Goal: Information Seeking & Learning: Understand process/instructions

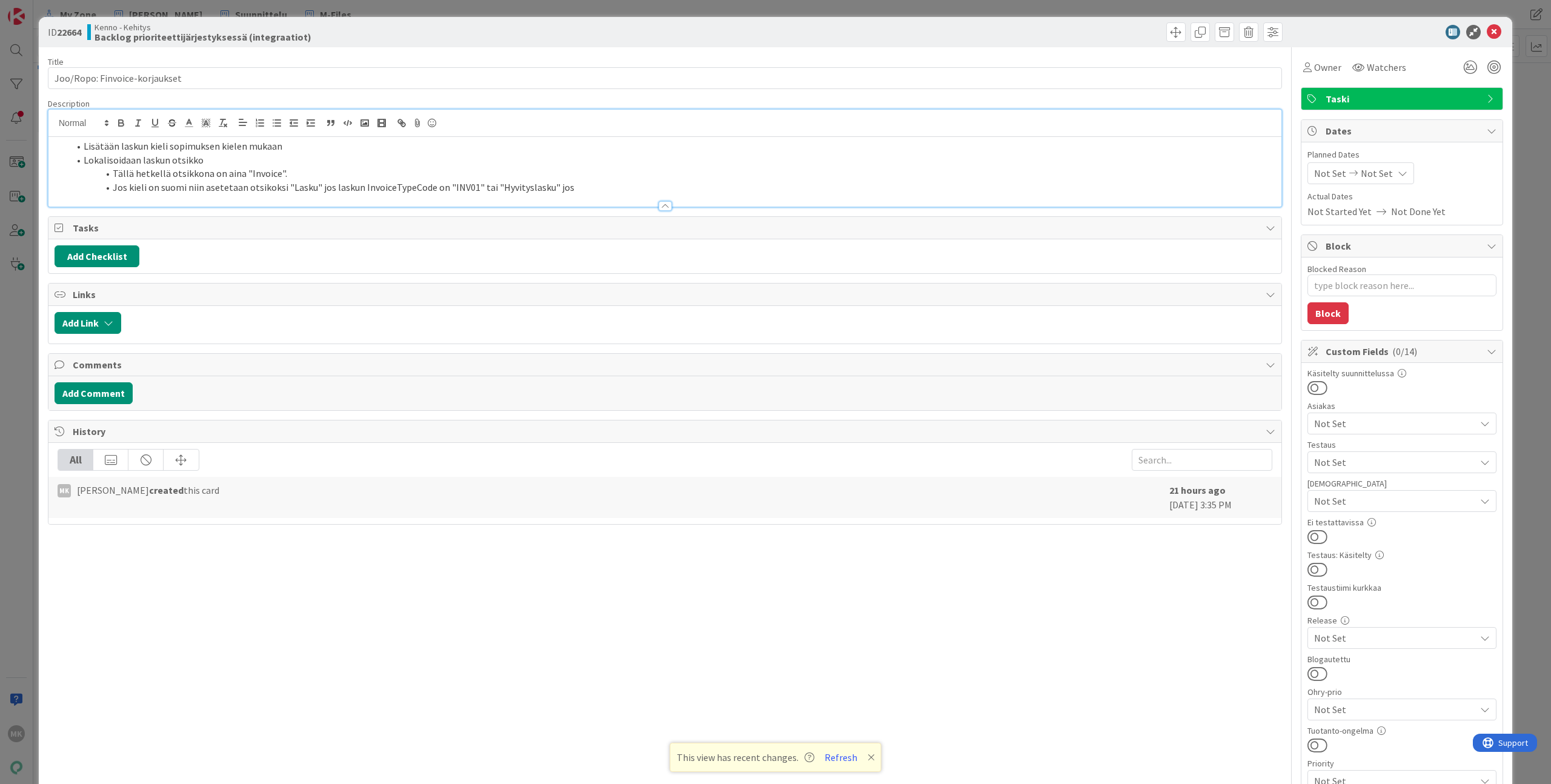
click at [313, 184] on li "Jos kieli on suomi niin asetetaan otsikoksi "Lasku" jos laskun InvoiceTypeCode …" at bounding box center [672, 187] width 1206 height 14
drag, startPoint x: 316, startPoint y: 184, endPoint x: 424, endPoint y: 185, distance: 108.0
click at [424, 185] on li "Jos kieli on suomi niin asetetaan otsikoksi "Lasku" jos laskun InvoiceTypeCode …" at bounding box center [672, 187] width 1206 height 14
click at [476, 186] on li "Jos kieli on suomi niin asetetaan otsikoksi "Lasku" jos laskun InvoiceTypeCode …" at bounding box center [672, 187] width 1206 height 14
drag, startPoint x: 472, startPoint y: 187, endPoint x: 318, endPoint y: 186, distance: 154.0
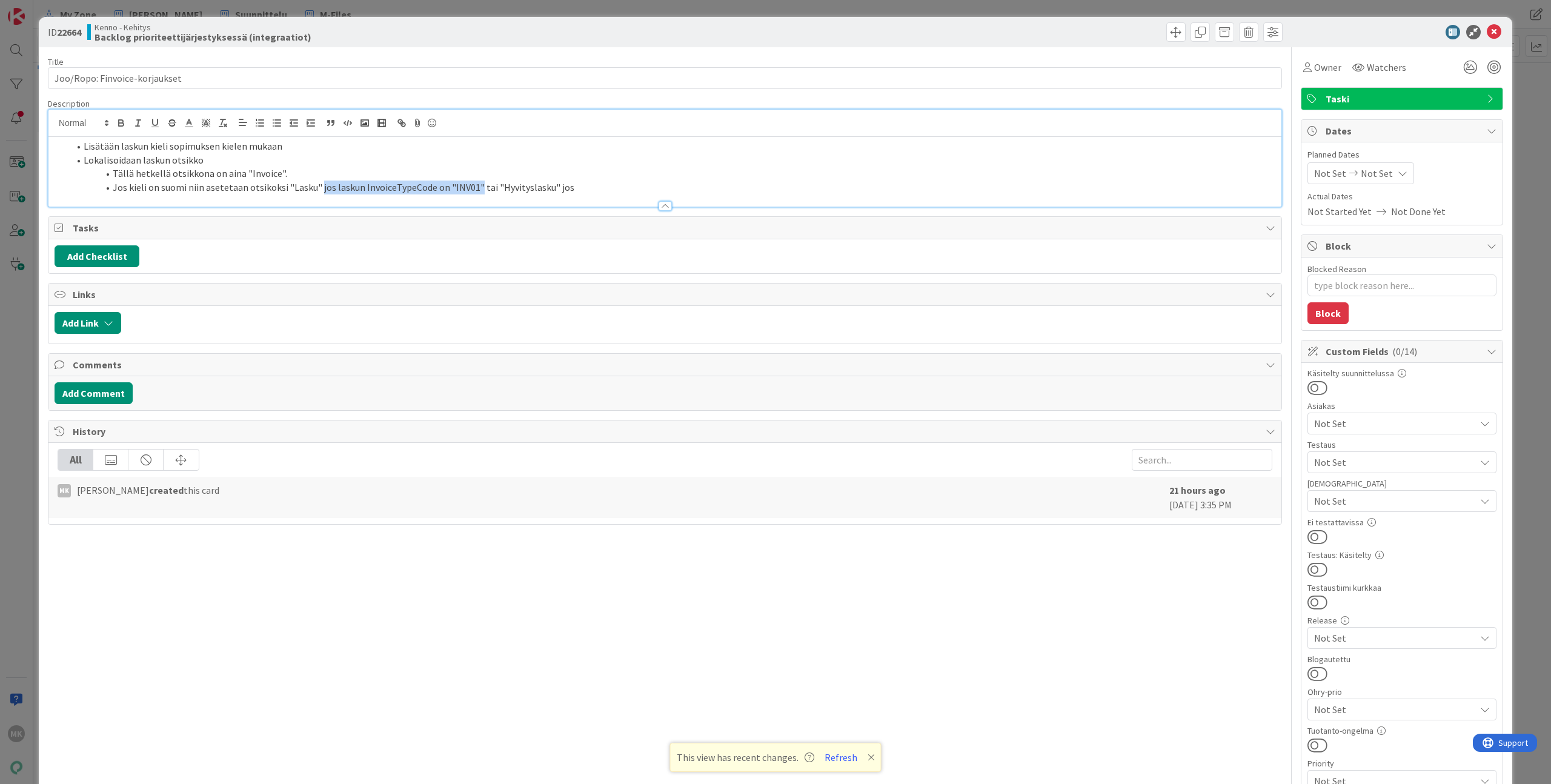
click at [318, 186] on li "Jos kieli on suomi niin asetetaan otsikoksi "Lasku" jos laskun InvoiceTypeCode …" at bounding box center [672, 187] width 1206 height 14
copy li "jos laskun InvoiceTypeCode on "INV01""
click at [579, 187] on li "Jos kieli on suomi niin asetetaan otsikoksi "Lasku" jos laskun InvoiceTypeCode …" at bounding box center [672, 187] width 1206 height 14
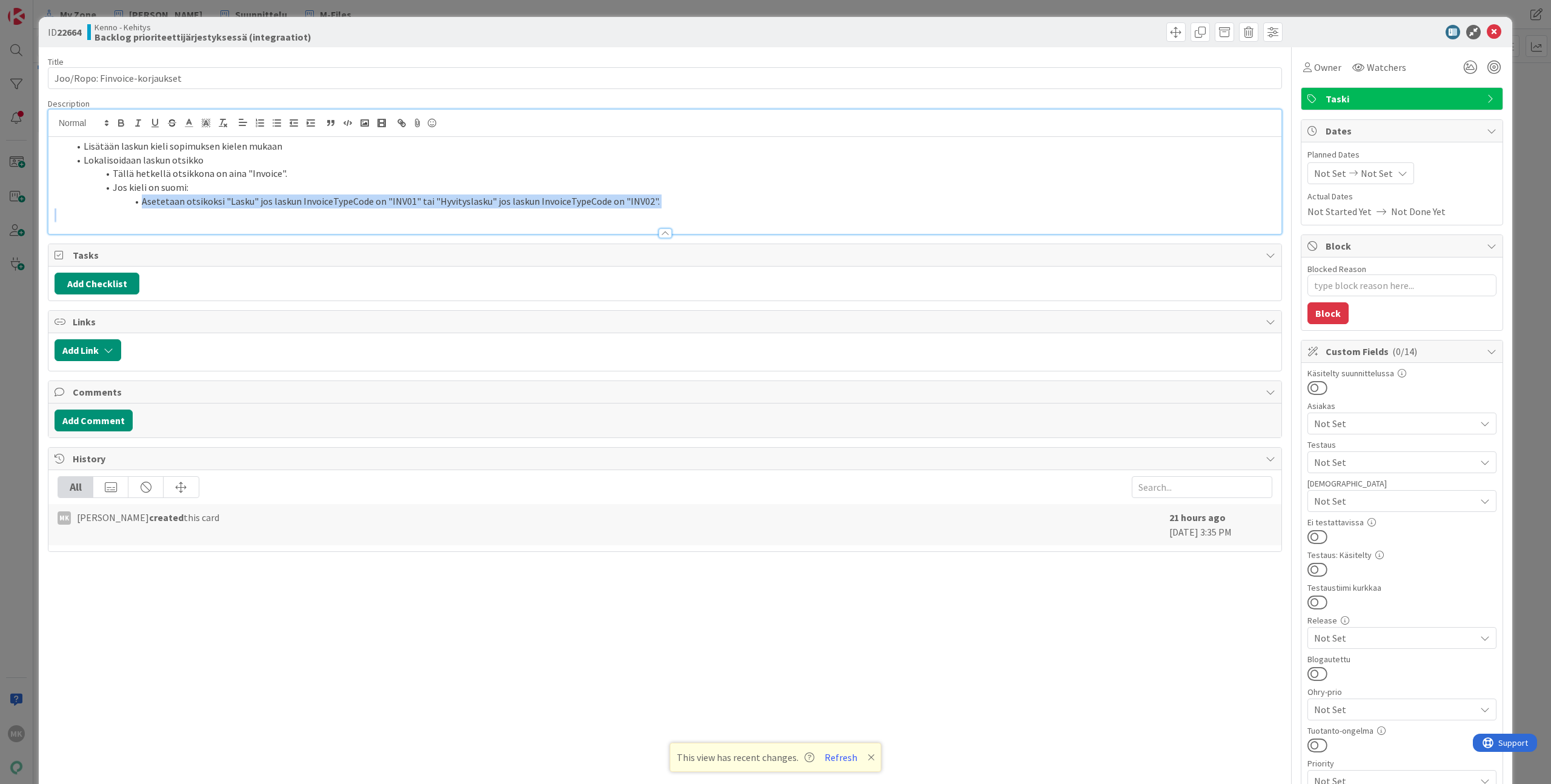
copy li "Asetetaan otsikoksi "Lasku" jos laskun InvoiceTypeCode on "INV01" tai "Hyvitysl…"
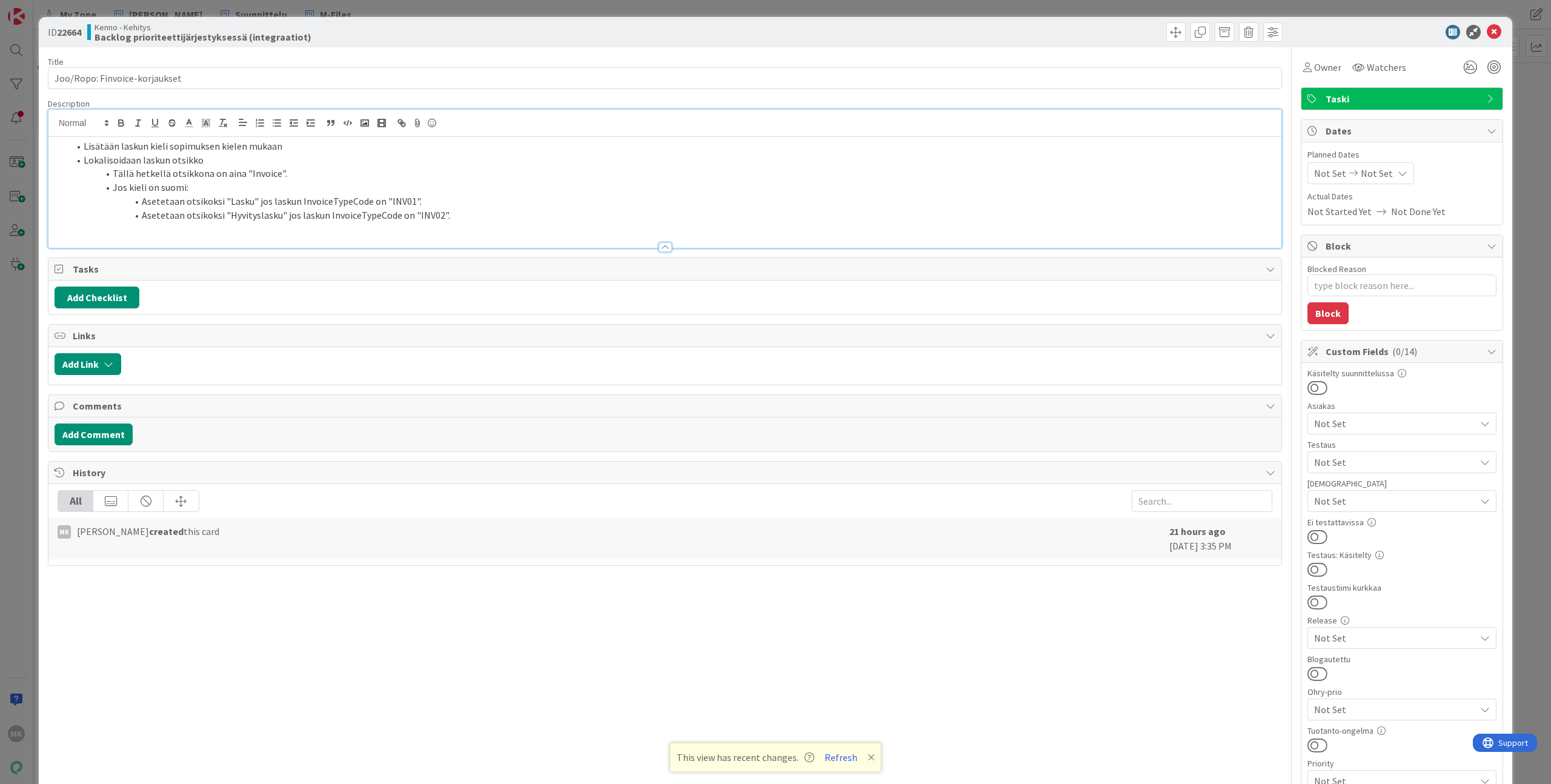
click at [357, 145] on li "Lisätään laskun kieli sopimuksen kielen mukaan" at bounding box center [672, 146] width 1206 height 14
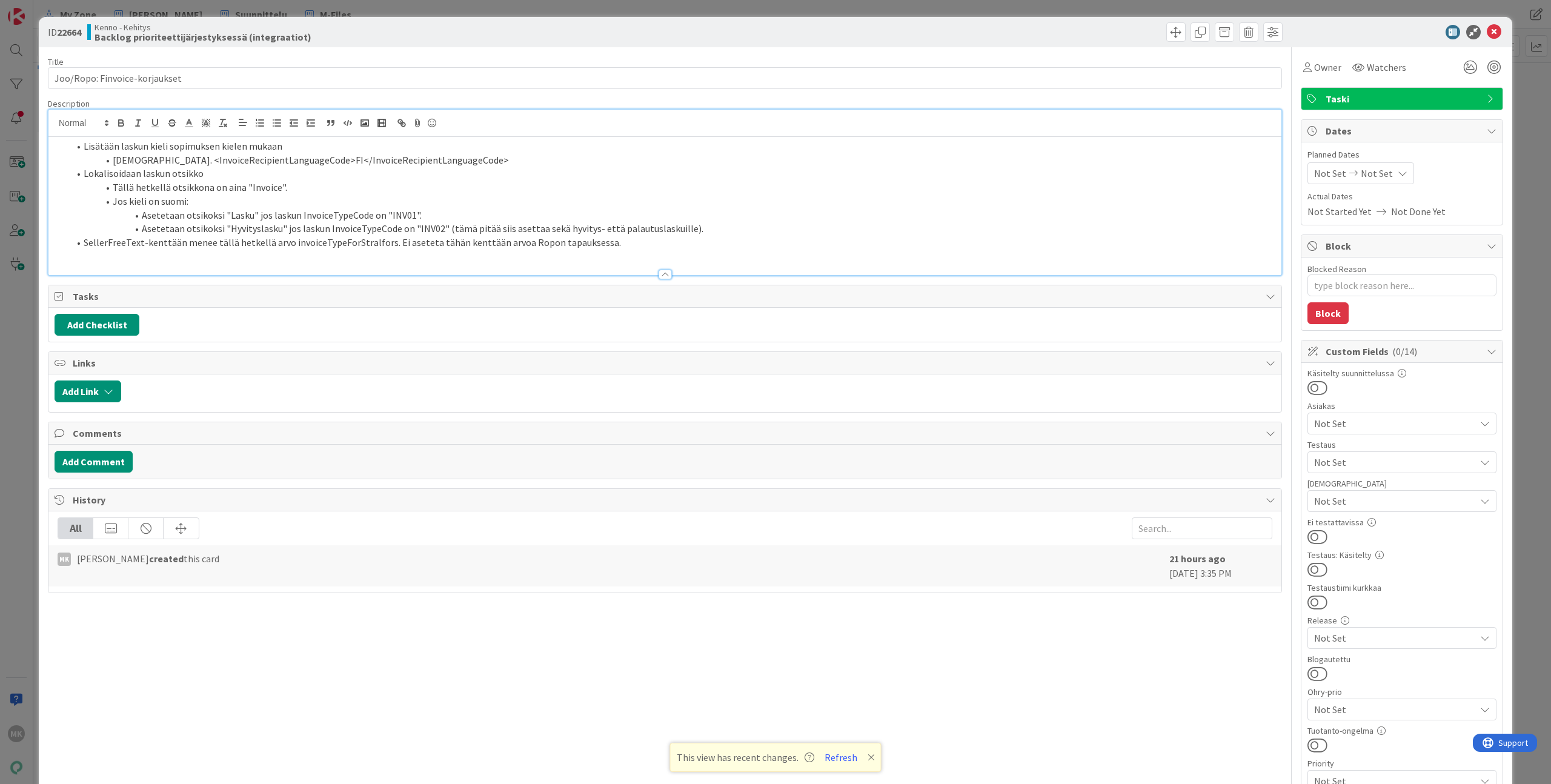
click at [444, 25] on div "Kenno - Kehitys Backlog prioriteettijärjestyksessä (integraatiot)" at bounding box center [374, 32] width 575 height 19
click at [402, 177] on li "Lokalisoidaan laskun otsikko" at bounding box center [672, 173] width 1206 height 14
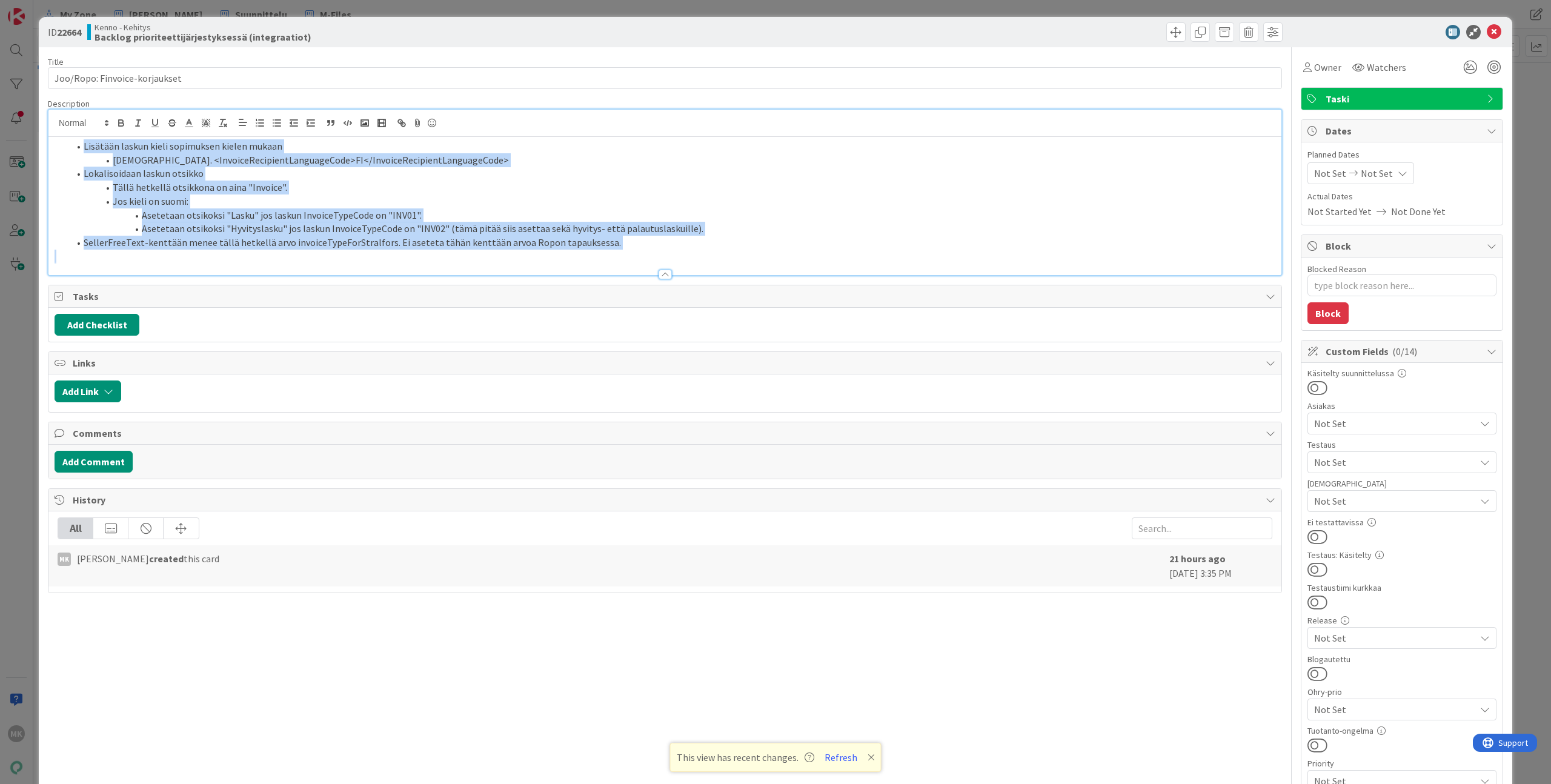
copy ol "Lisätään laskun kieli sopimuksen kielen mukaan Esim. <InvoiceRecipientLanguageC…"
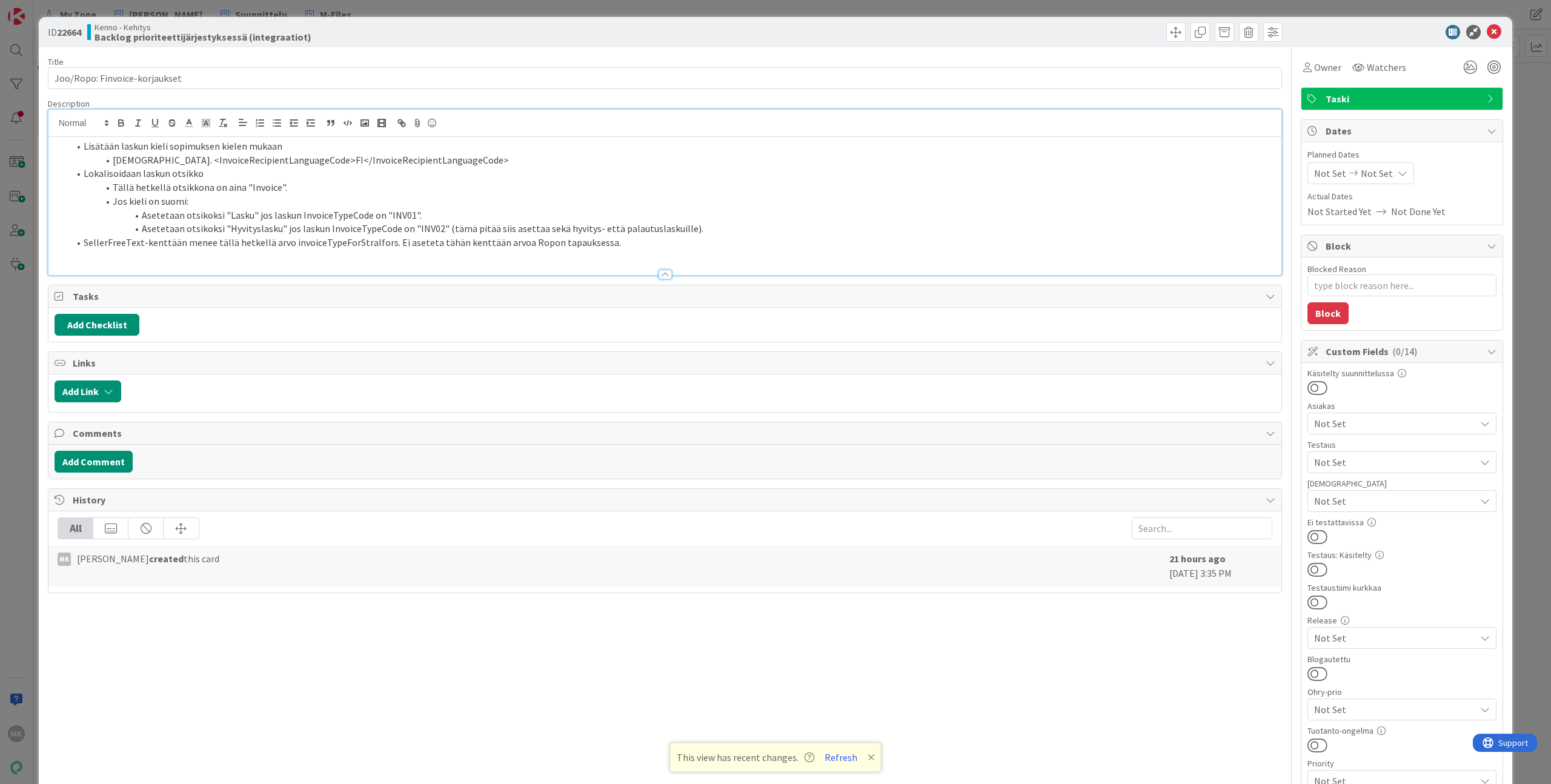
click at [408, 30] on div "Kenno - Kehitys Backlog prioriteettijärjestyksessä (integraatiot)" at bounding box center [374, 32] width 575 height 19
click at [409, 15] on div "ID 22664 Kenno - Kehitys Backlog prioriteettijärjestyksessä (integraatiot) Titl…" at bounding box center [776, 392] width 1551 height 784
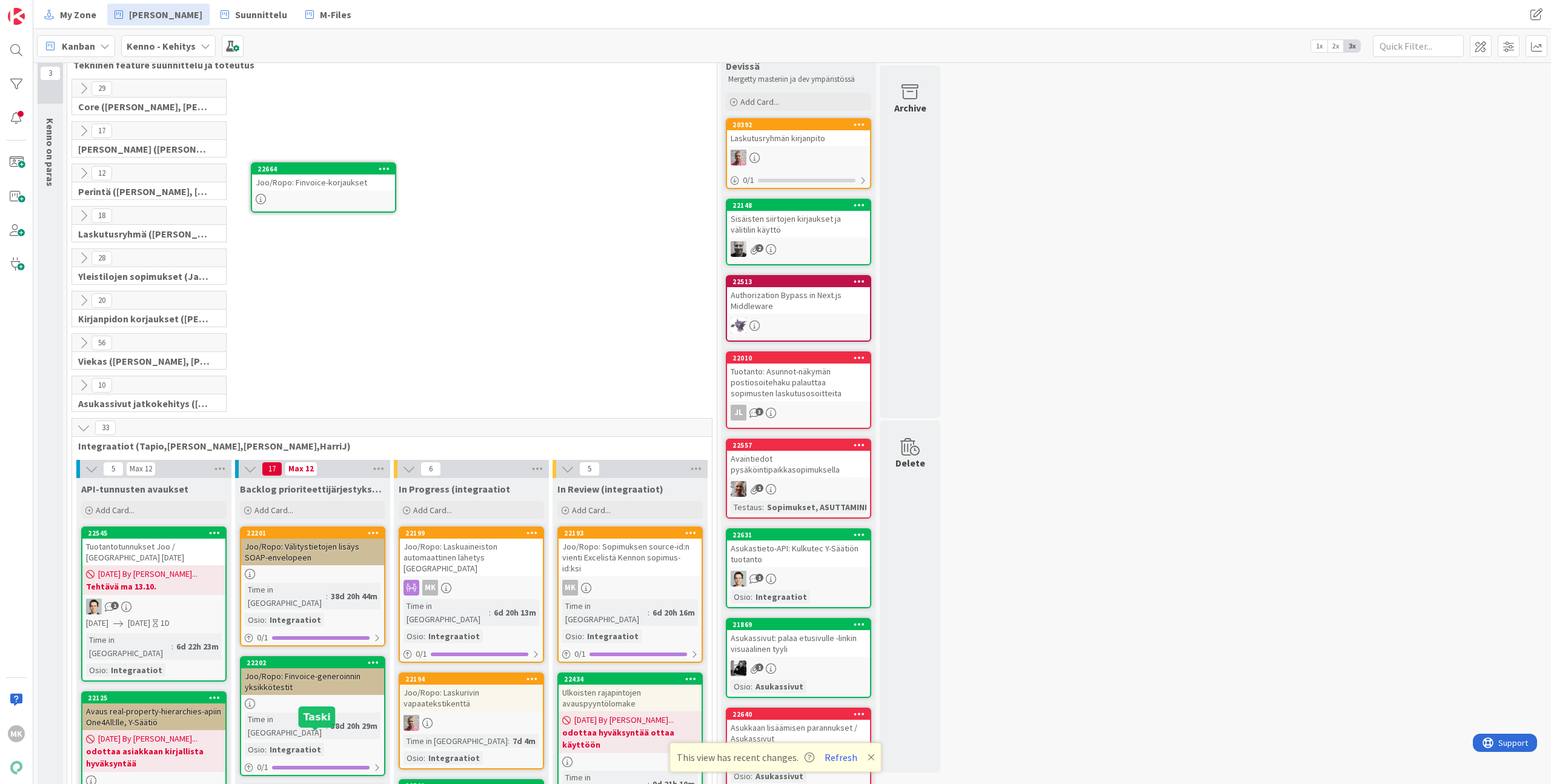
scroll to position [22, 0]
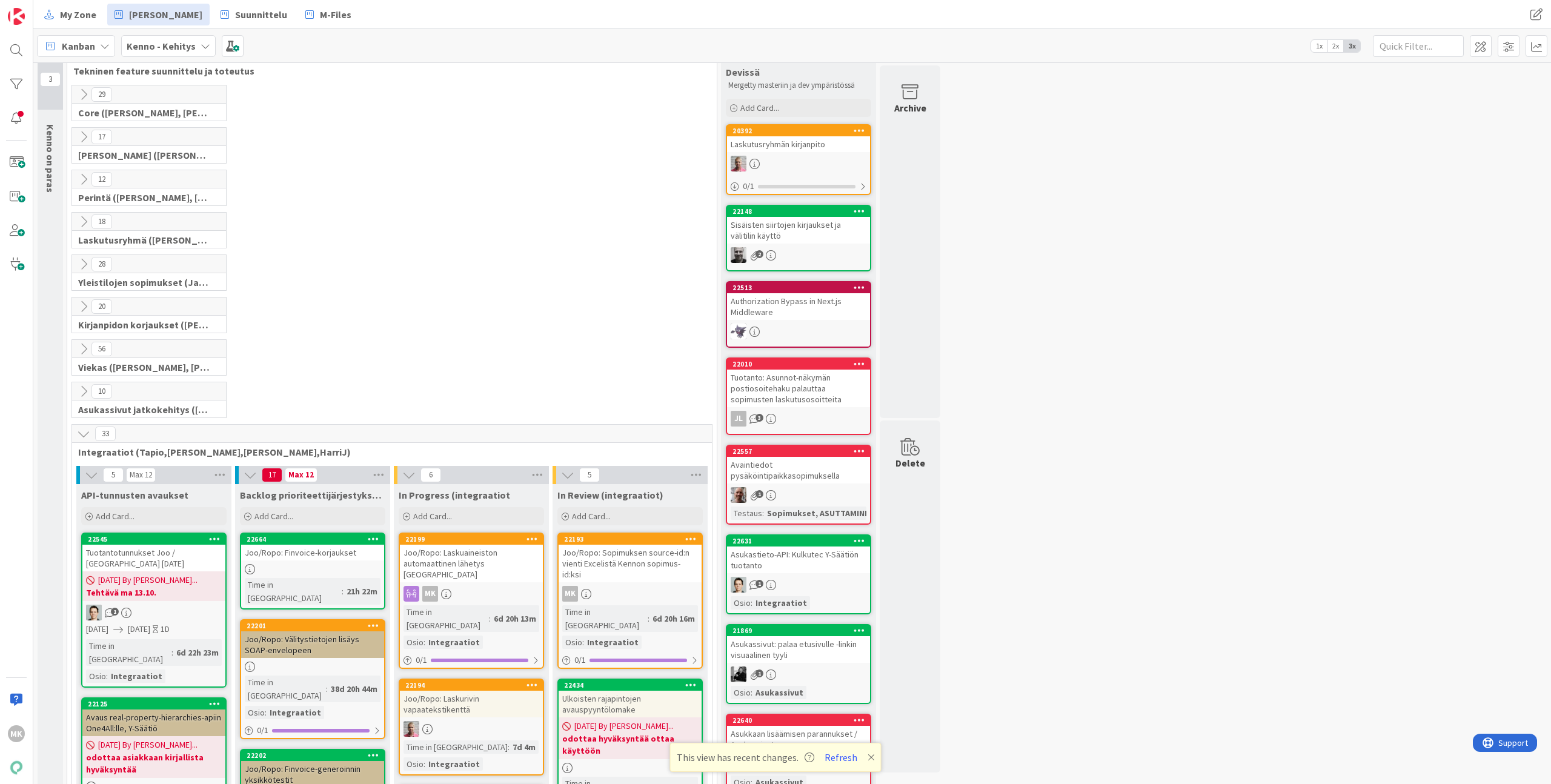
click at [336, 555] on div "Joo/Ropo: Finvoice-korjaukset" at bounding box center [313, 552] width 143 height 15
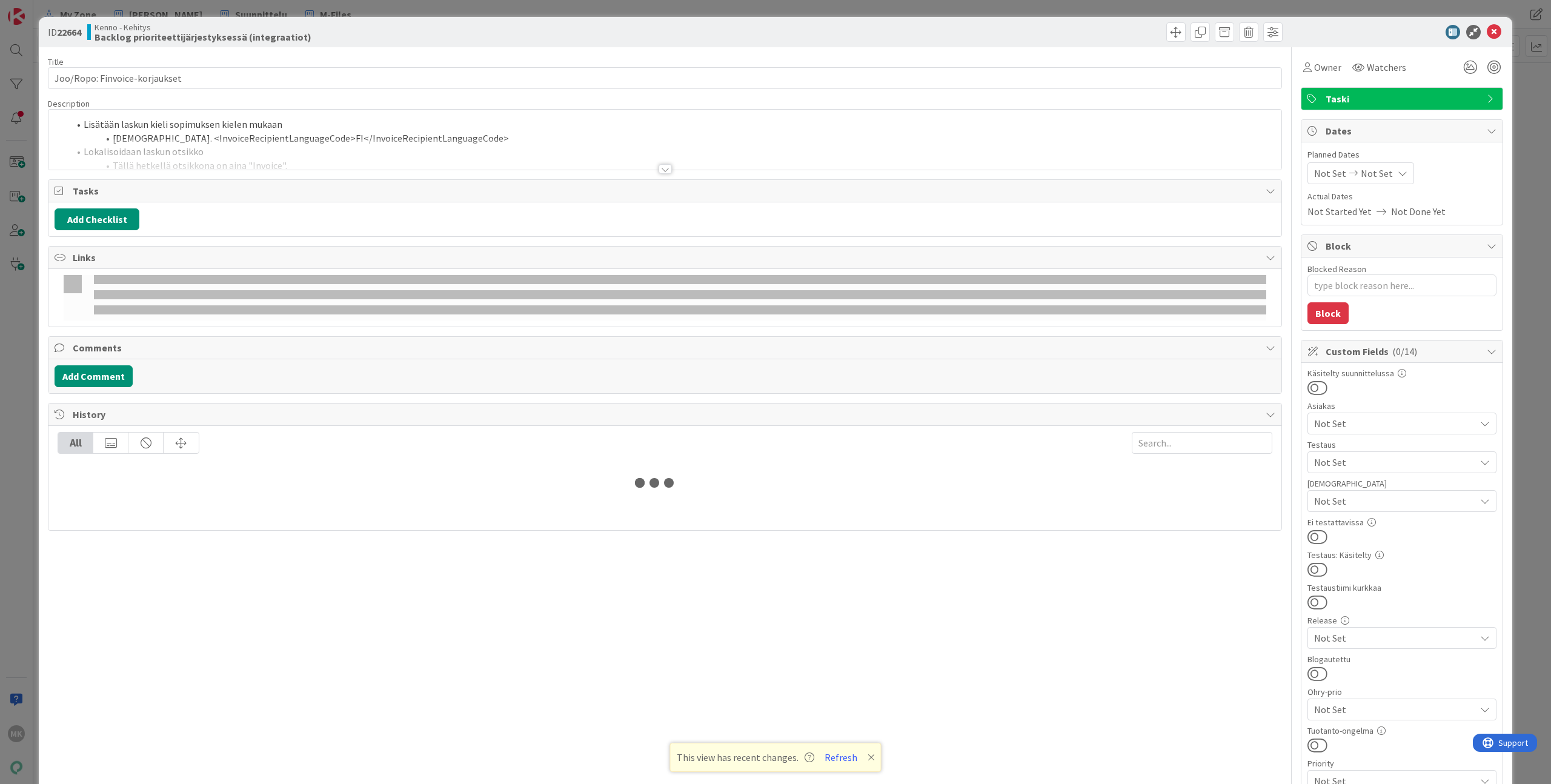
type textarea "x"
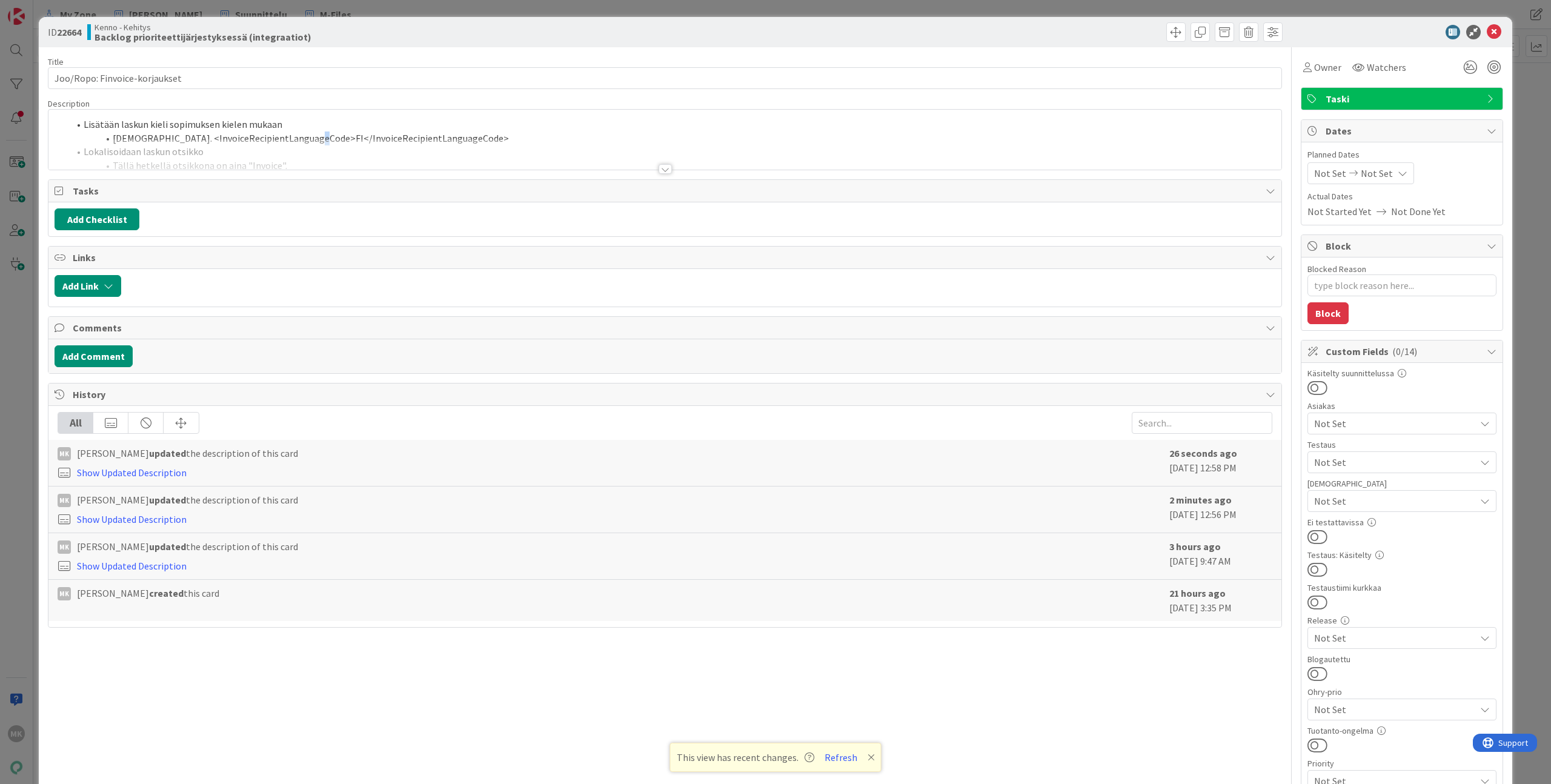
click at [308, 132] on li "[DEMOGRAPHIC_DATA]. <InvoiceRecipientLanguageCode>FI</InvoiceRecipientLanguageC…" at bounding box center [672, 138] width 1206 height 14
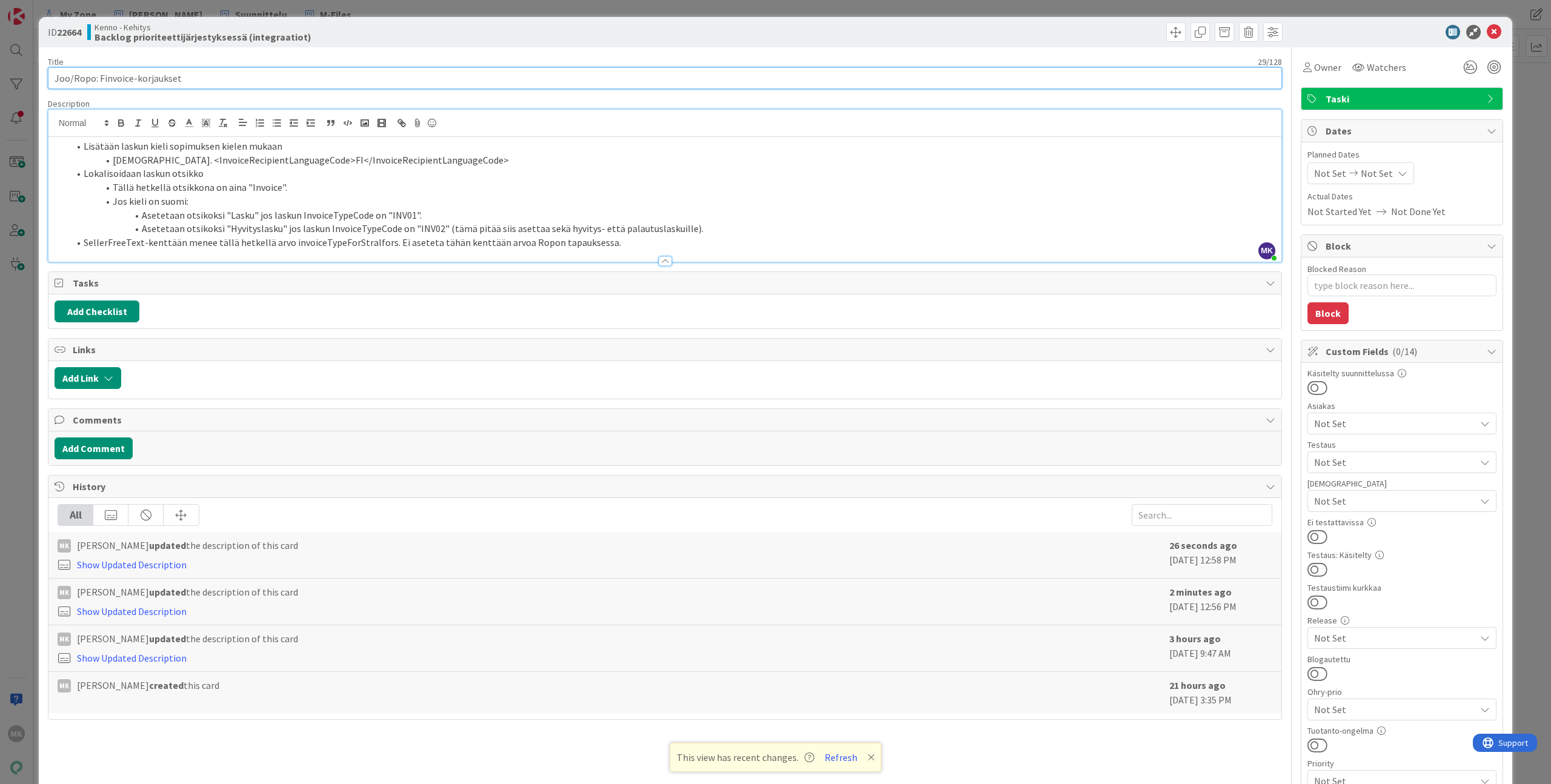
click at [104, 79] on input "Joo/Ropo: Finvoice-korjaukset" at bounding box center [665, 78] width 1234 height 22
type input "Joo/Ropo: pieniä Finvoice-korjaukset"
type textarea "x"
type input "Joo/Ropo: pieniä Finvoice-korjauksia"
type textarea "x"
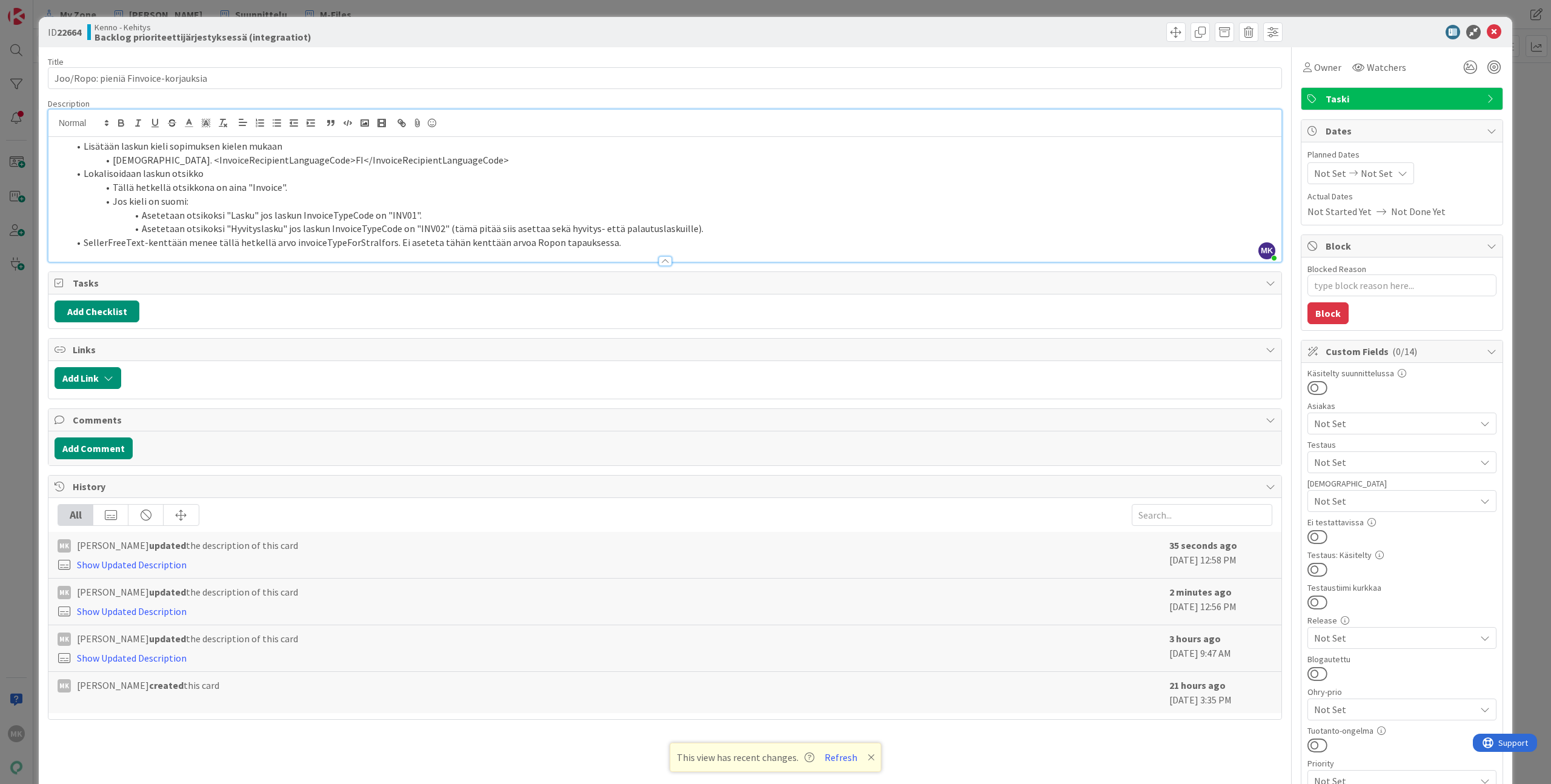
drag, startPoint x: 272, startPoint y: 46, endPoint x: 279, endPoint y: 38, distance: 10.6
click at [274, 46] on div "ID 22664 Kenno - Kehitys Backlog prioriteettijärjestyksessä (integraatiot)" at bounding box center [776, 32] width 1474 height 30
click at [283, 9] on div "ID 22664 Kenno - Kehitys Backlog prioriteettijärjestyksessä (integraatiot) Titl…" at bounding box center [776, 392] width 1551 height 784
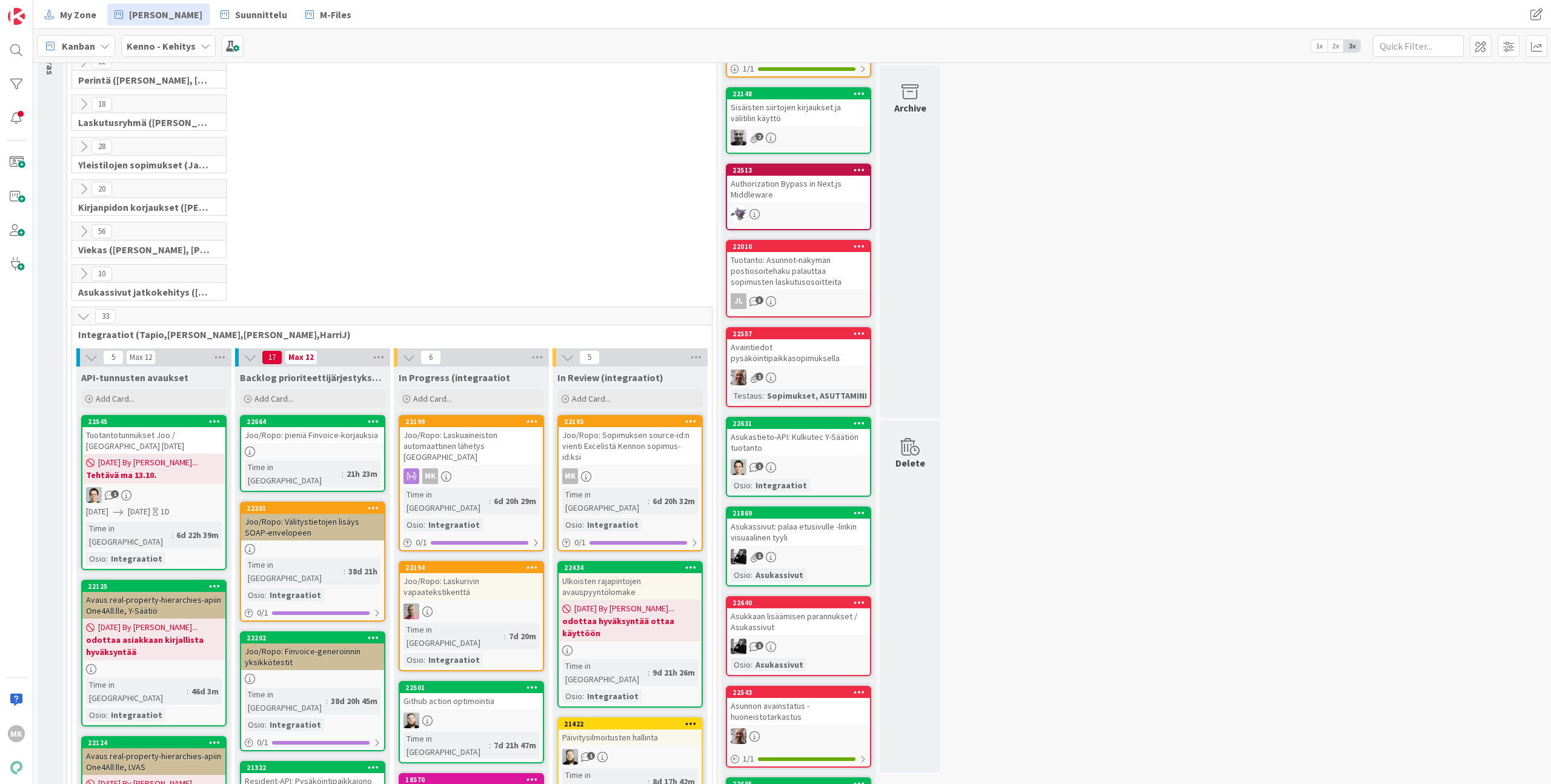
scroll to position [223, 0]
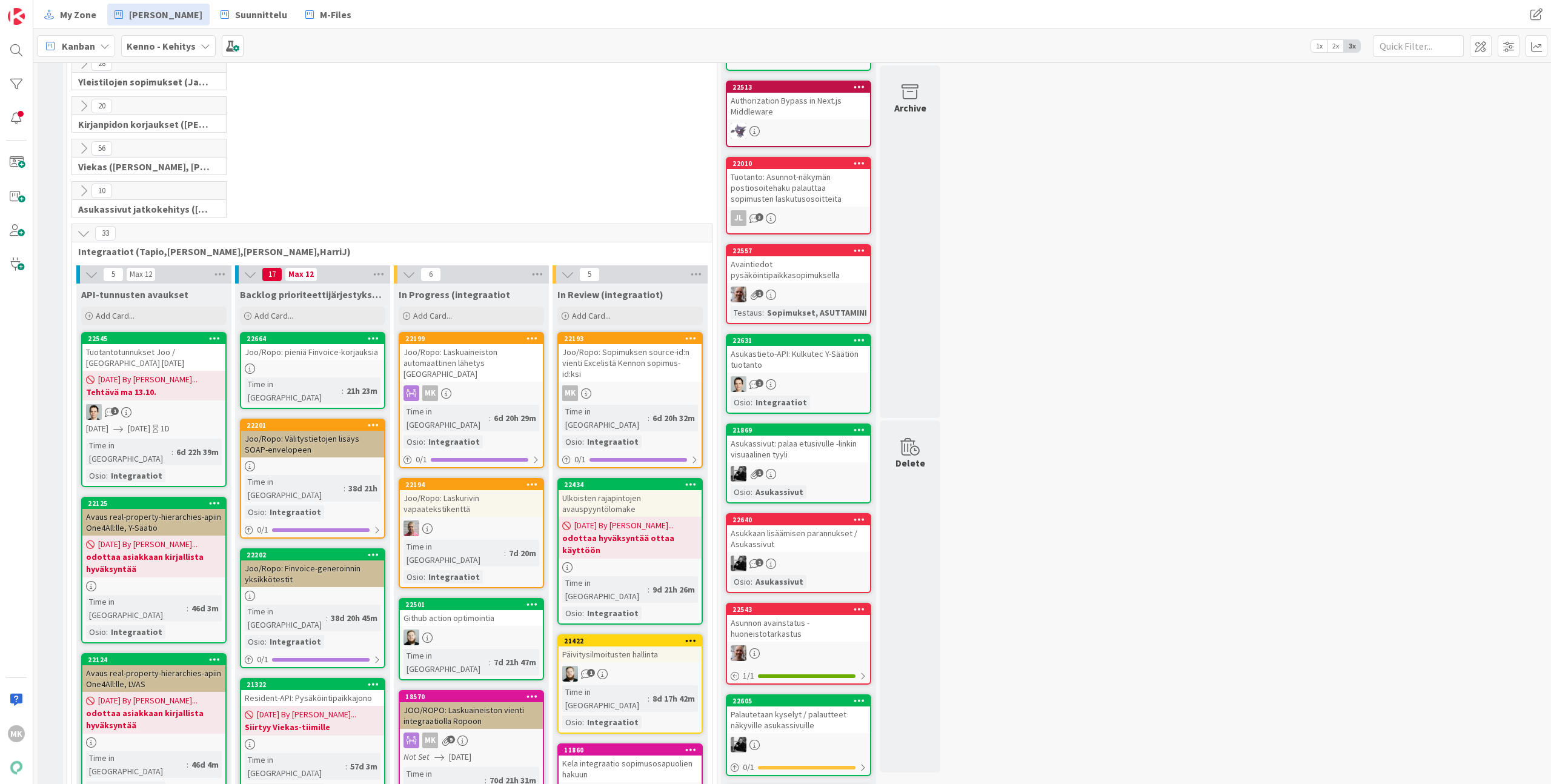
click at [317, 351] on div "Joo/Ropo: pieniä Finvoice-korjauksia" at bounding box center [313, 351] width 143 height 15
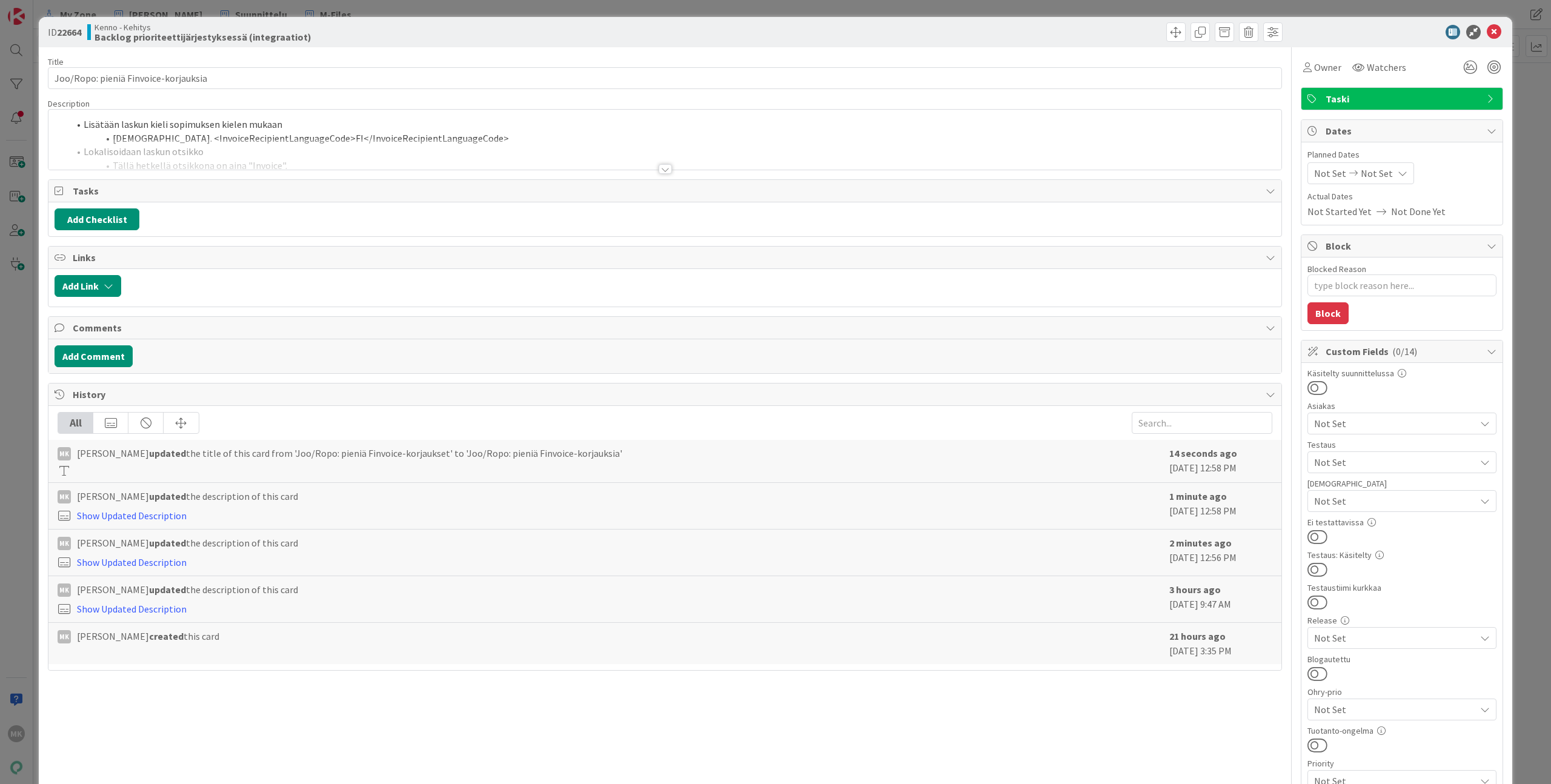
type textarea "x"
click at [352, 165] on div at bounding box center [664, 154] width 1232 height 31
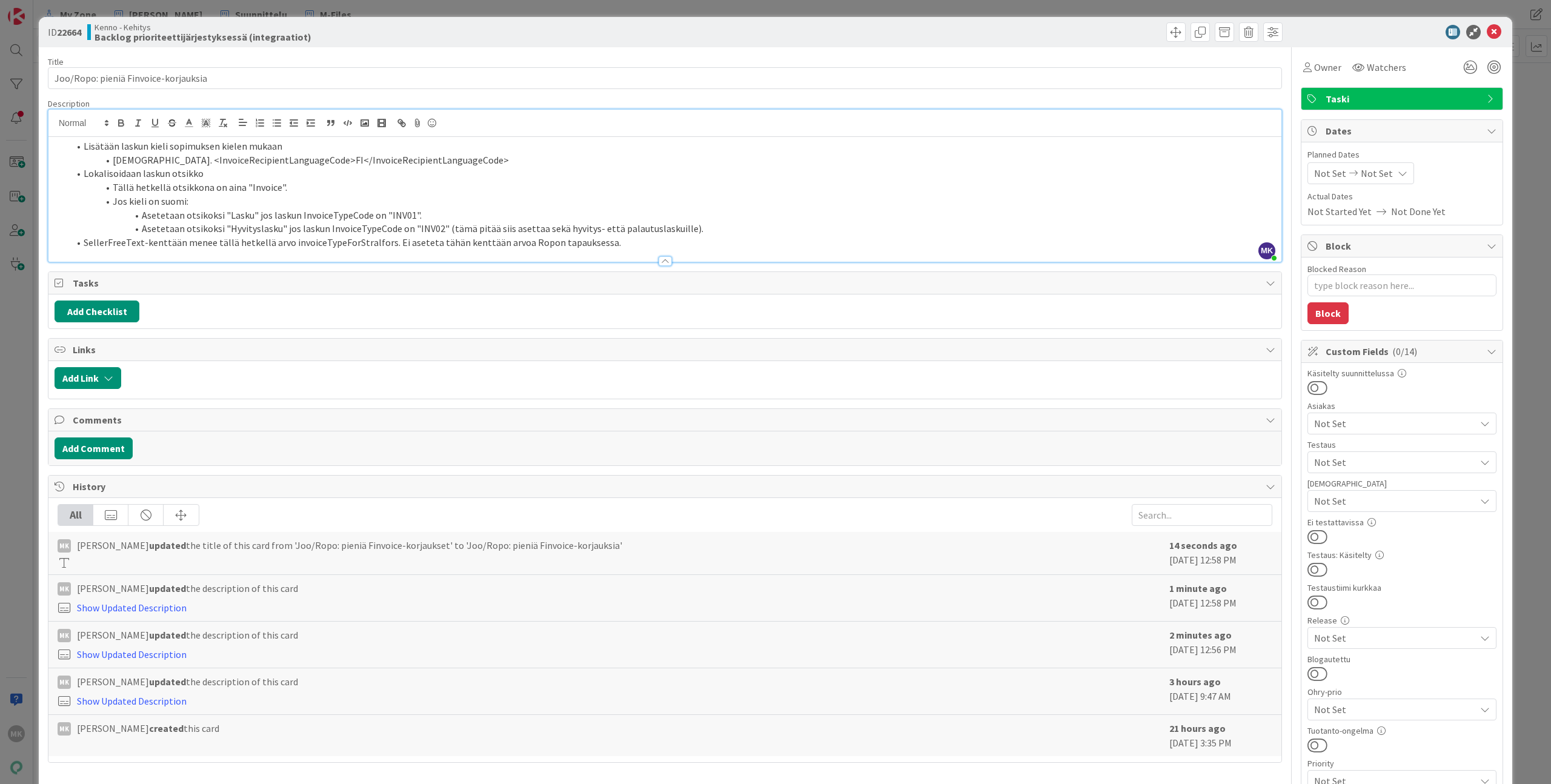
click at [323, 14] on div "ID 22664 Kenno - Kehitys Backlog prioriteettijärjestyksessä (integraatiot) Titl…" at bounding box center [776, 392] width 1551 height 784
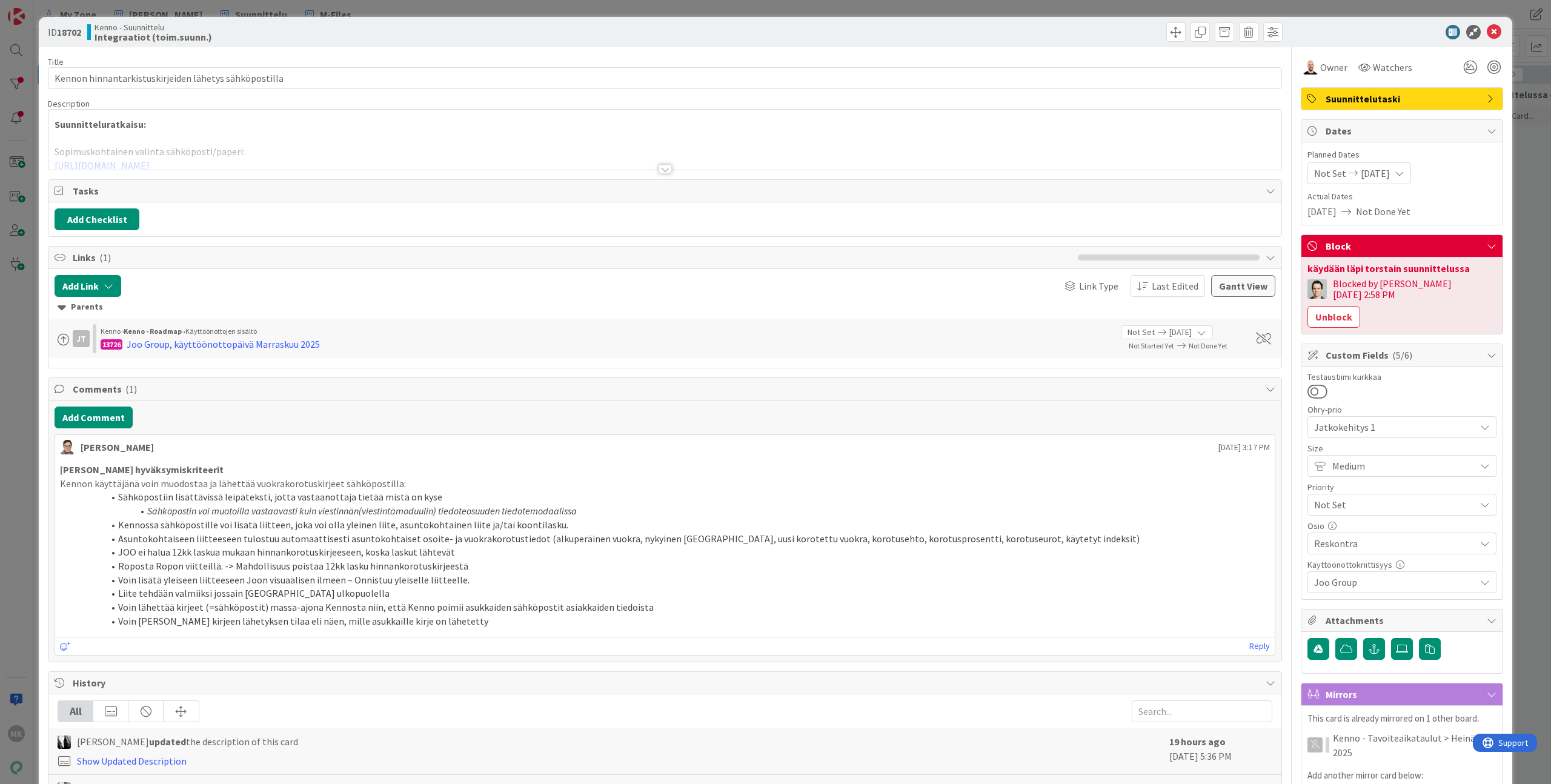
click at [633, 172] on div "Title 53 / 128 Kennon hinnantarkistuskirjeiden lähetys sähköpostilla Descriptio…" at bounding box center [665, 549] width 1234 height 1005
click at [660, 167] on div at bounding box center [665, 169] width 14 height 10
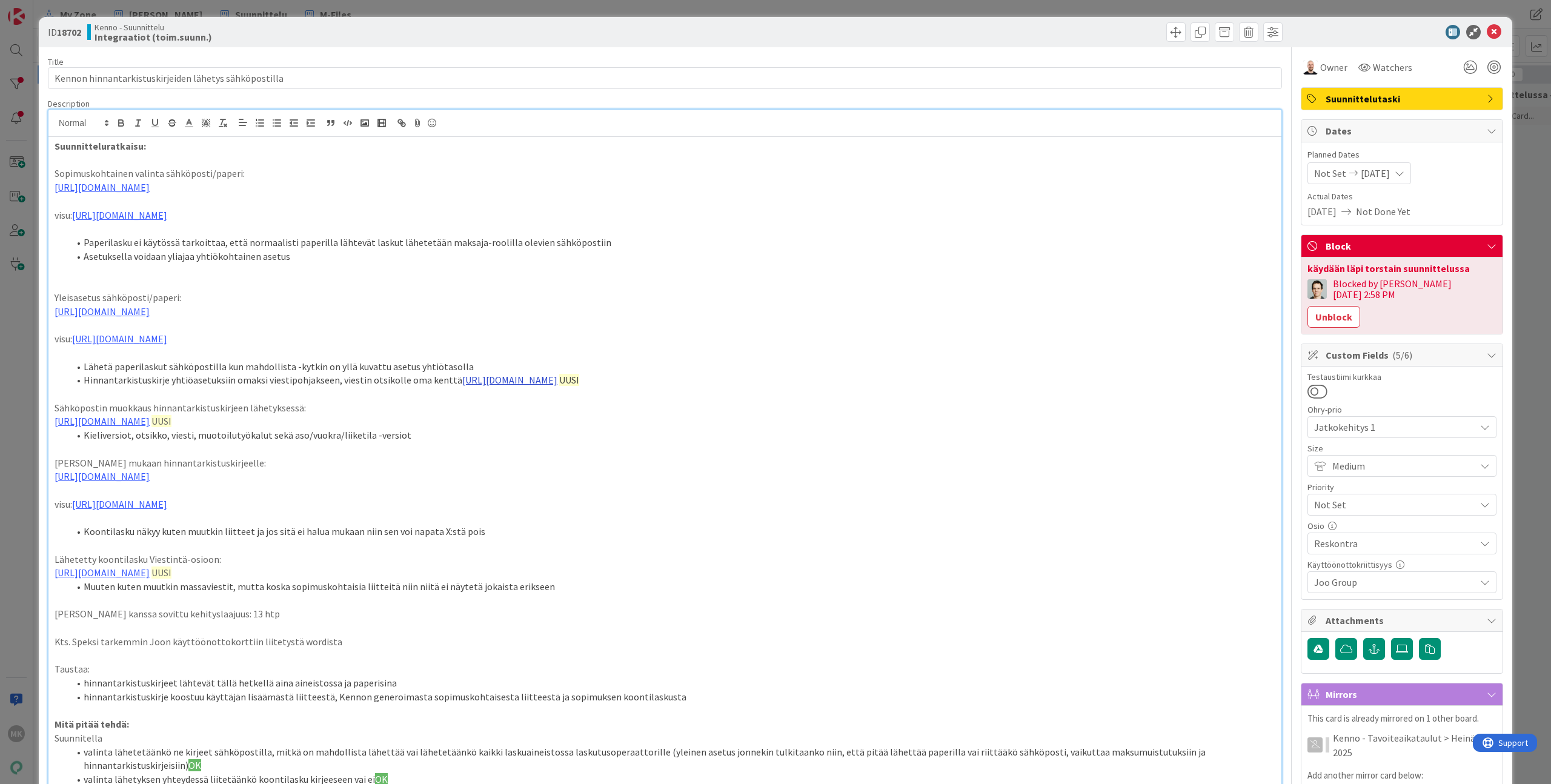
click at [490, 379] on link "https://www.figma.com/design/s06ePFuGvSFkRRSBp8p43G/Reskontra?node-id=2785-4079…" at bounding box center [510, 379] width 95 height 13
click at [618, 399] on link "https://www.figma.com/design/s06ePFuGvSFkRRSBp8p43G/Reskontra?node-id=2785-4079…" at bounding box center [649, 404] width 83 height 15
click at [268, 32] on div "Kenno - Suunnittelu Integraatiot (toim.suunn.)" at bounding box center [374, 32] width 575 height 19
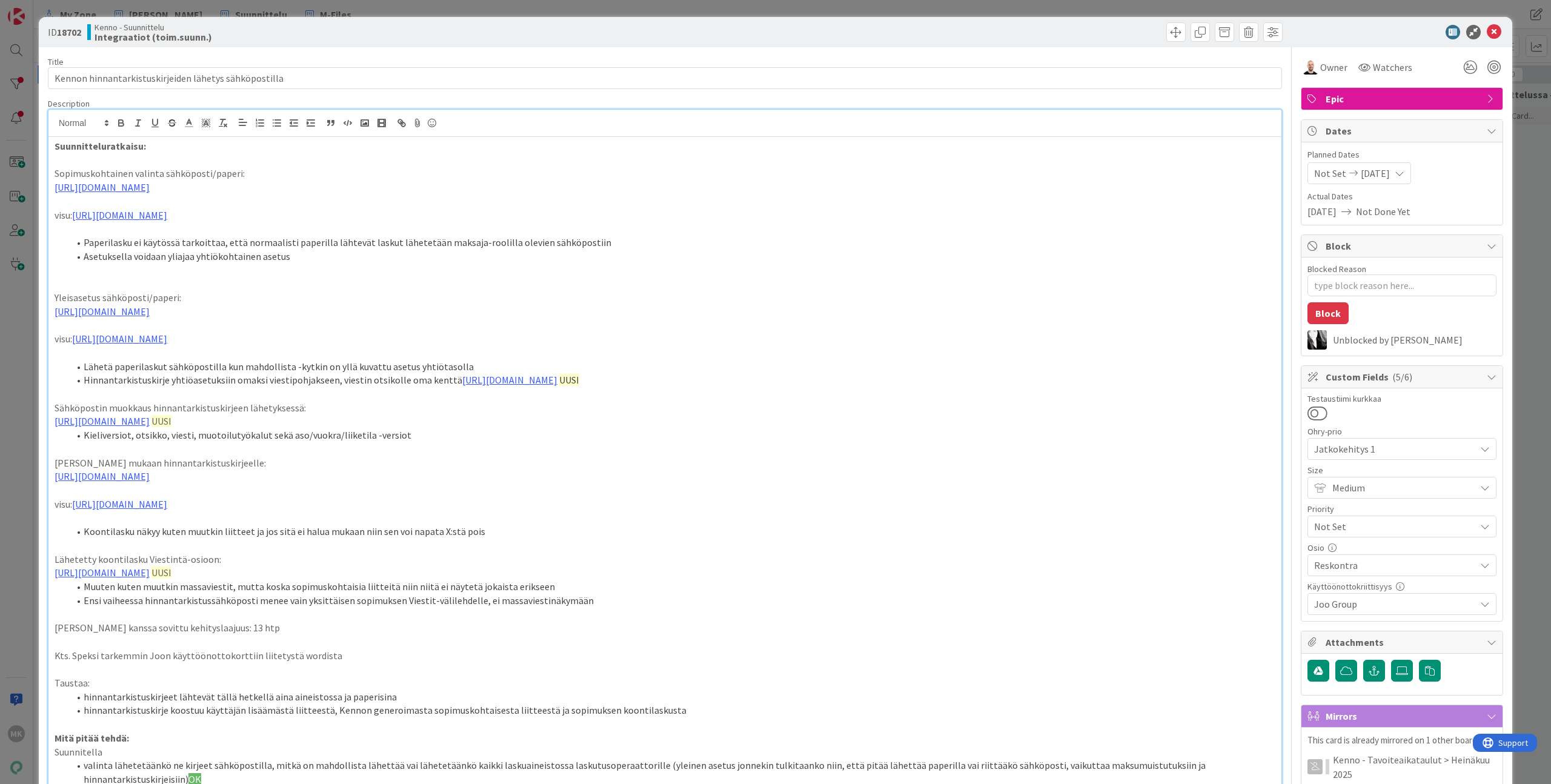
type textarea "x"
